Goal: Use online tool/utility: Use online tool/utility

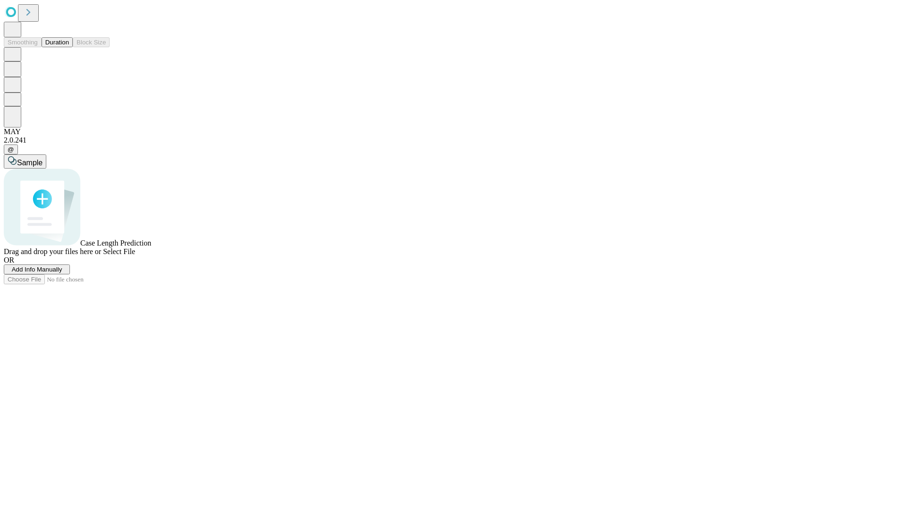
click at [69, 47] on button "Duration" at bounding box center [57, 42] width 31 height 10
click at [135, 256] on span "Select File" at bounding box center [119, 252] width 32 height 8
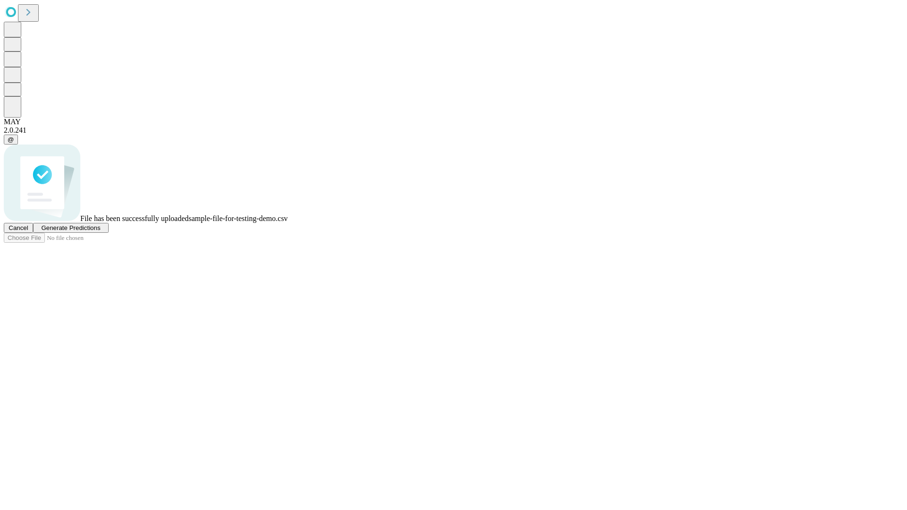
click at [100, 231] on span "Generate Predictions" at bounding box center [70, 227] width 59 height 7
